Goal: Task Accomplishment & Management: Use online tool/utility

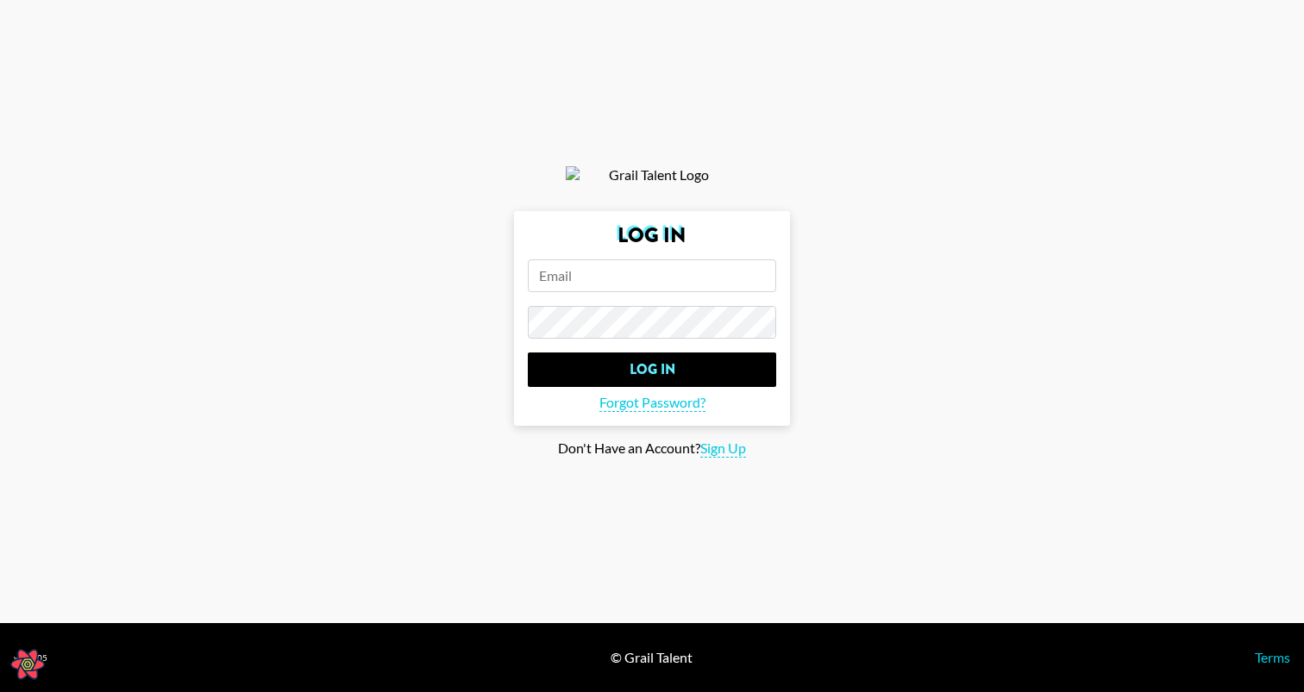
click at [672, 272] on input "email" at bounding box center [652, 276] width 248 height 33
type input "[PERSON_NAME][EMAIL_ADDRESS][PERSON_NAME][DOMAIN_NAME]"
click at [528, 353] on input "Log In" at bounding box center [652, 370] width 248 height 34
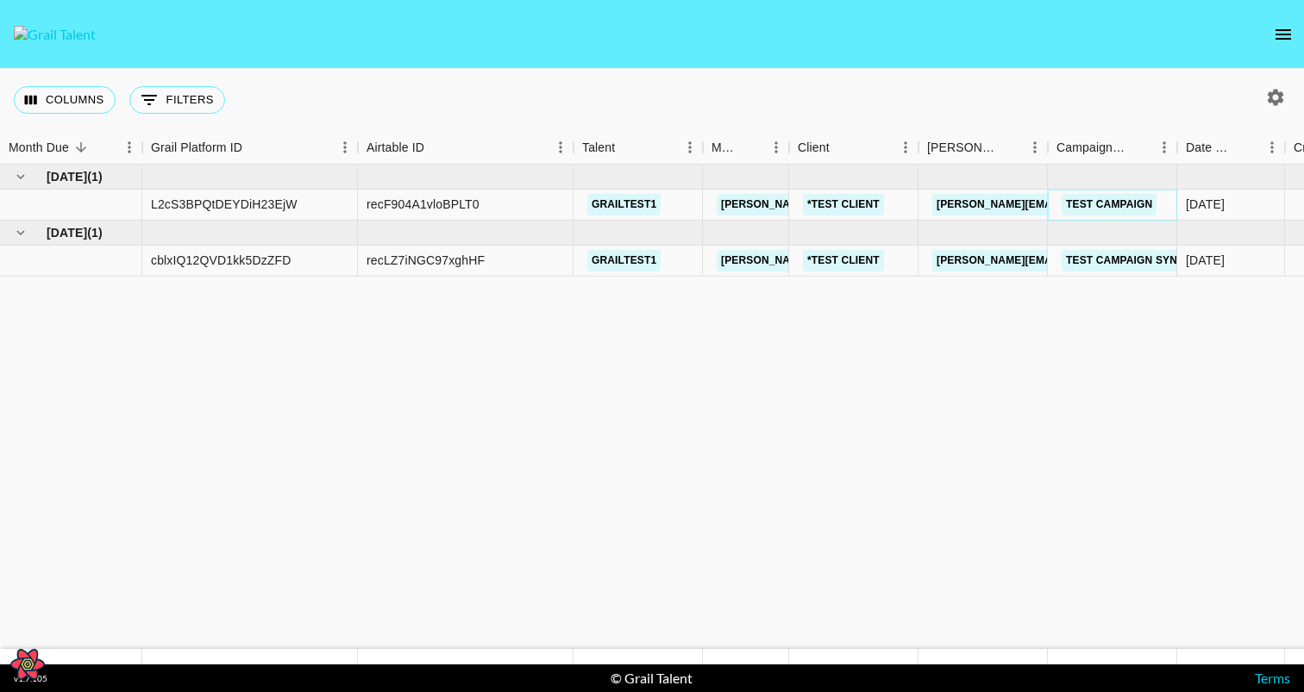
click at [1105, 208] on link "Test Campaign" at bounding box center [1109, 205] width 95 height 22
